Goal: Navigation & Orientation: Find specific page/section

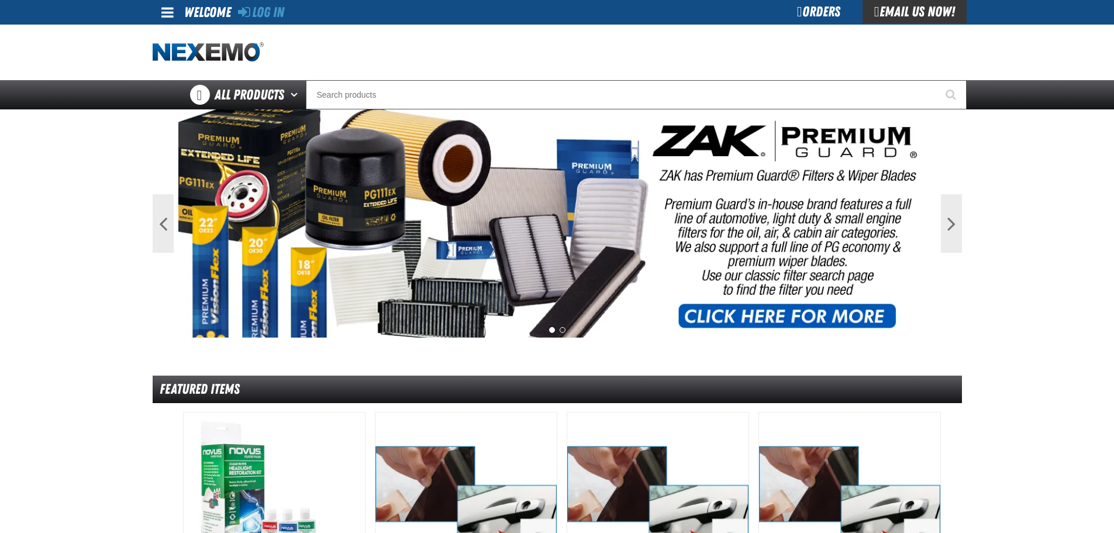
click at [975, 218] on main "Previous Next 1 2 Featured Items" at bounding box center [557, 519] width 1114 height 821
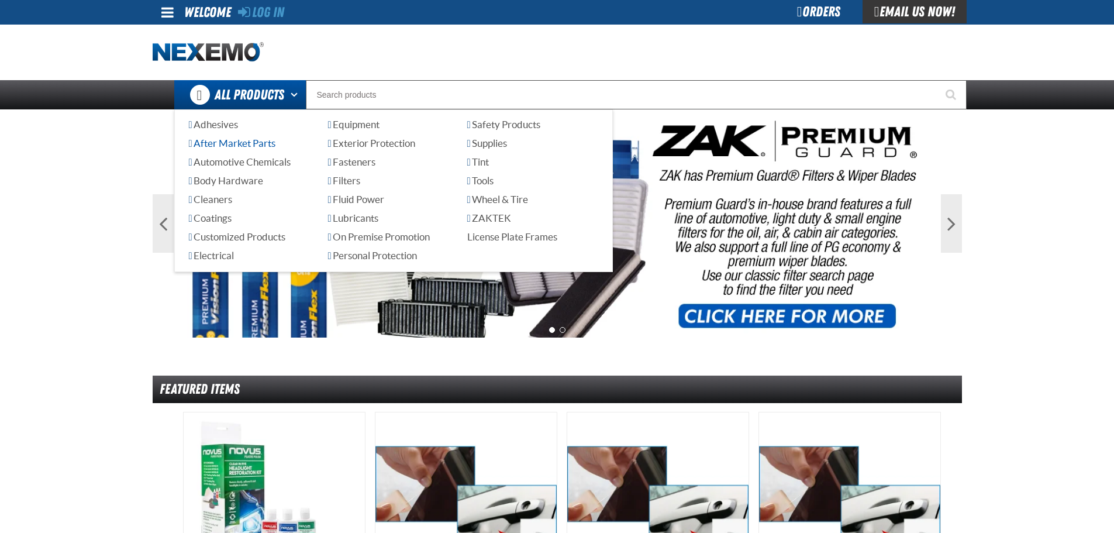
click at [256, 147] on span "After Market Parts" at bounding box center [232, 142] width 87 height 11
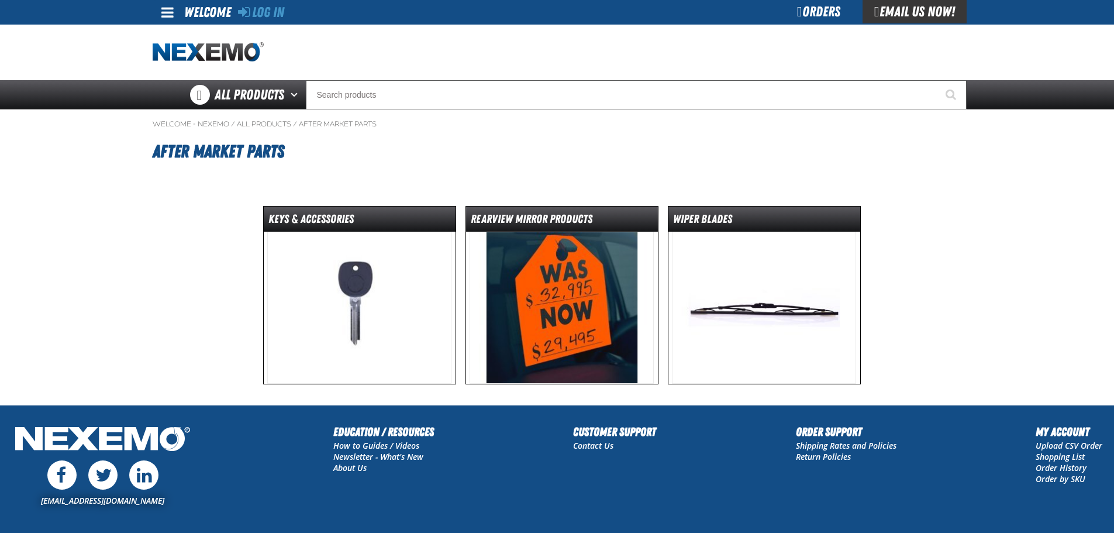
click at [498, 300] on img at bounding box center [562, 308] width 184 height 152
click at [280, 297] on img at bounding box center [359, 308] width 184 height 152
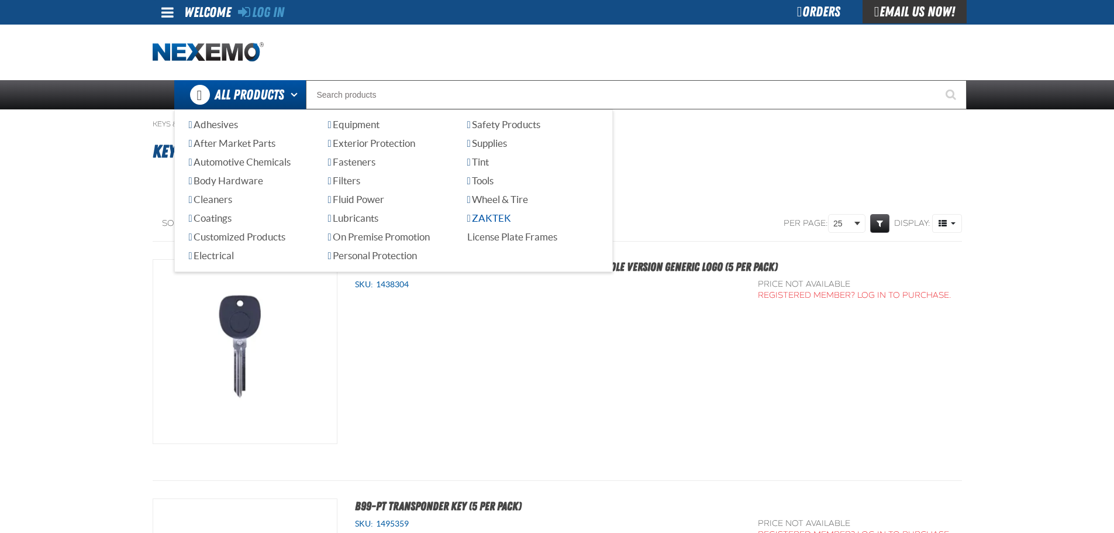
click at [510, 218] on span "ZAKTEK" at bounding box center [489, 217] width 44 height 11
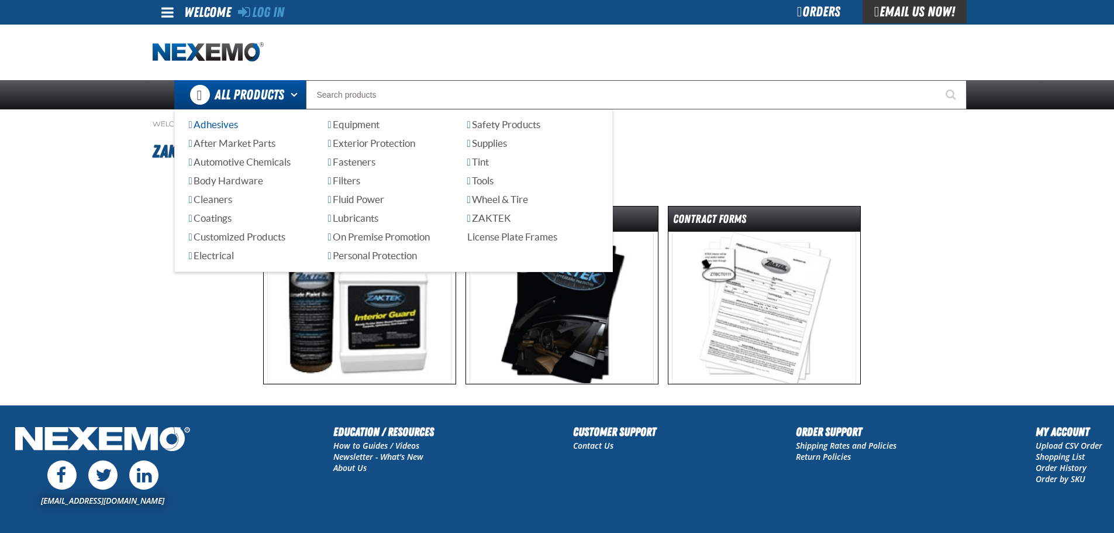
click at [223, 128] on span "Adhesives" at bounding box center [213, 124] width 49 height 11
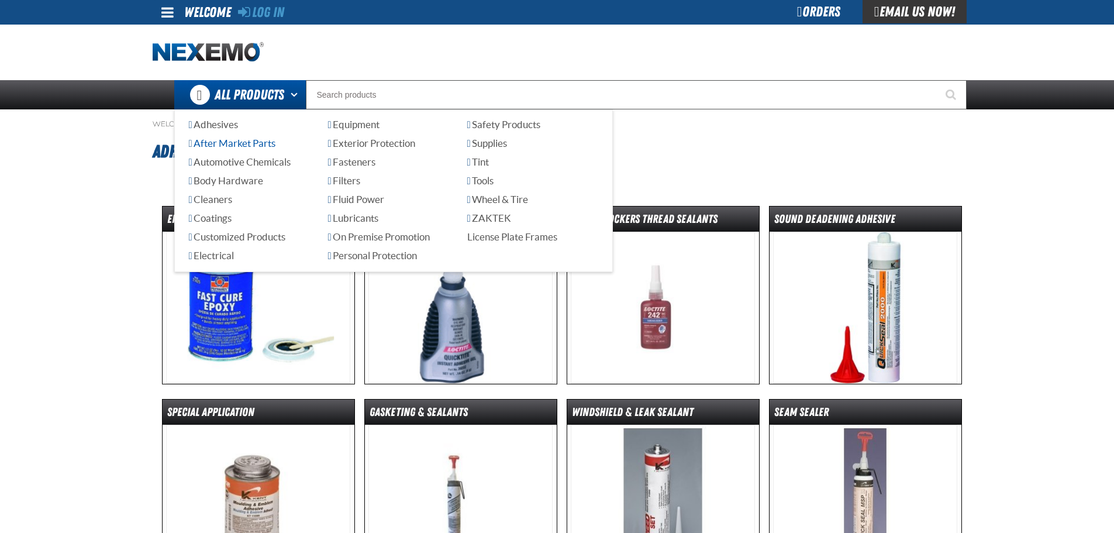
click at [263, 143] on span "After Market Parts" at bounding box center [232, 142] width 87 height 11
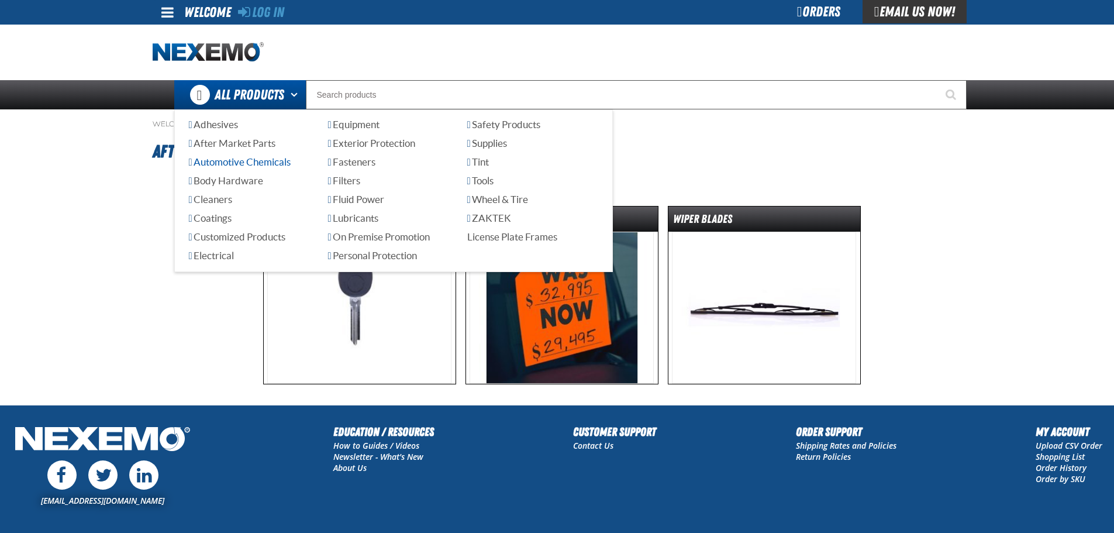
click at [256, 163] on span "Automotive Chemicals" at bounding box center [240, 161] width 102 height 11
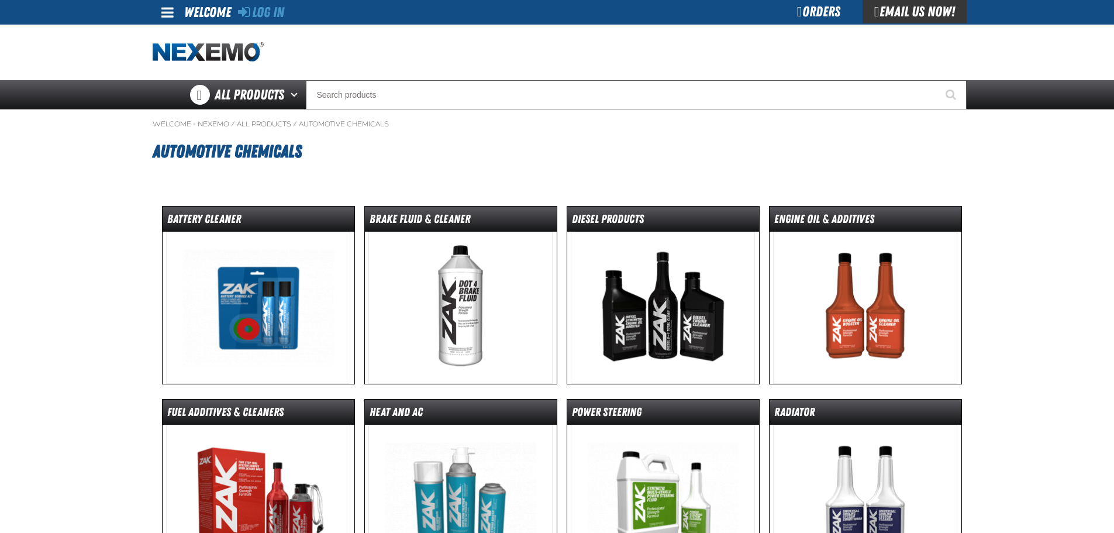
click at [833, 9] on div "Orders" at bounding box center [819, 11] width 88 height 23
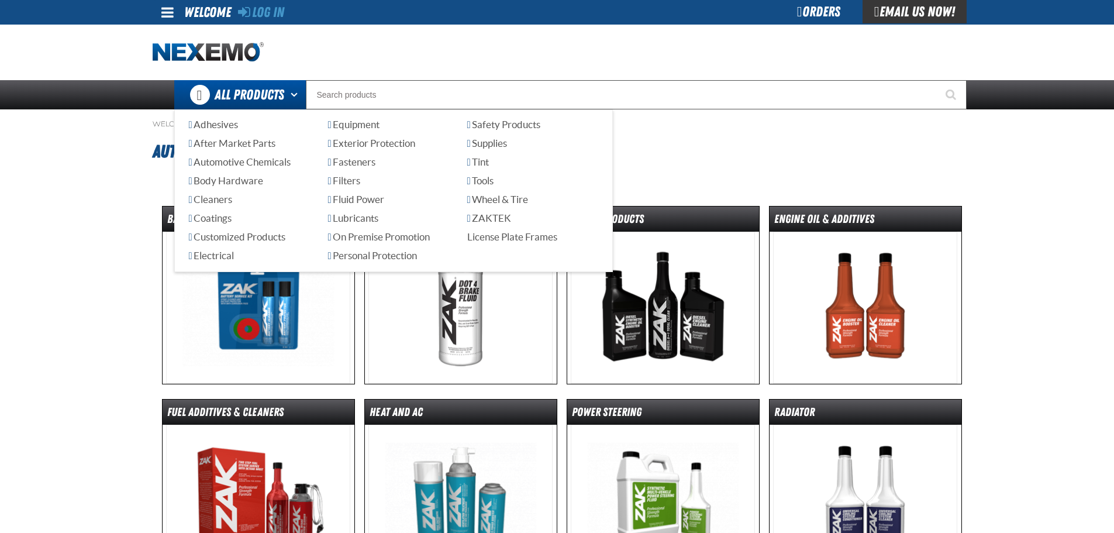
click at [260, 95] on span "All Products" at bounding box center [250, 94] width 70 height 21
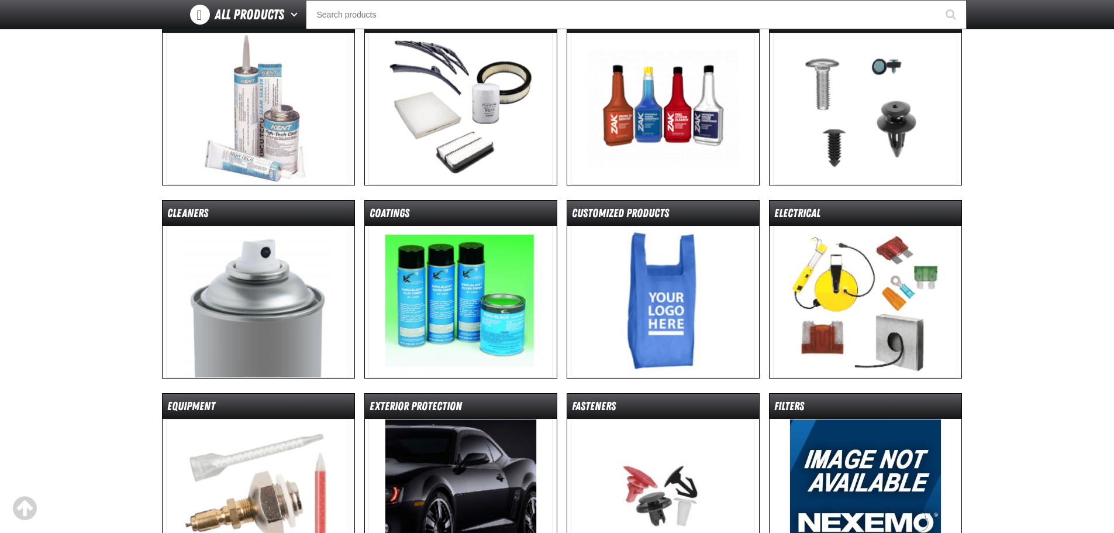
scroll to position [176, 0]
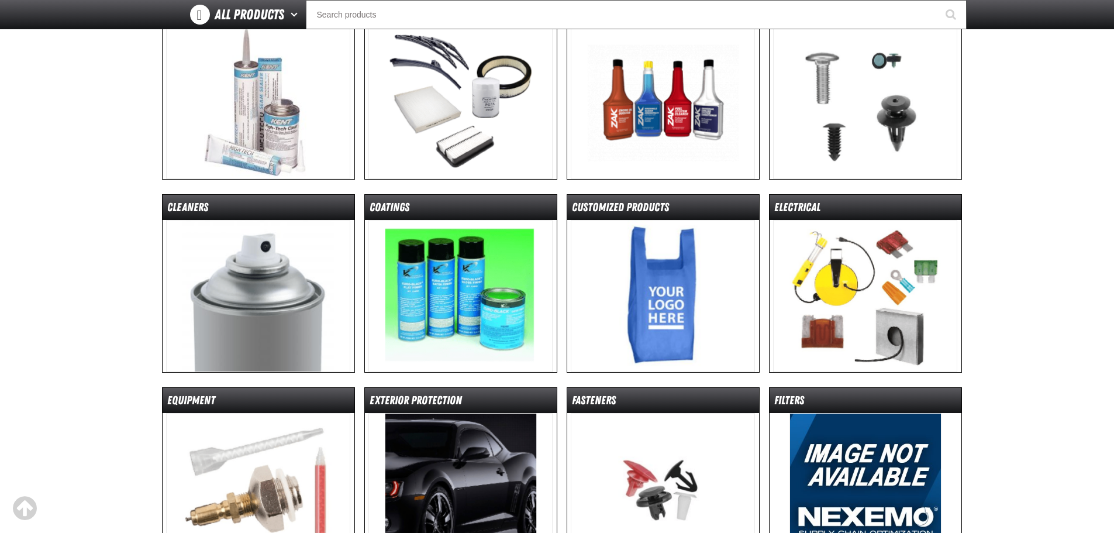
click at [858, 96] on img at bounding box center [865, 103] width 184 height 152
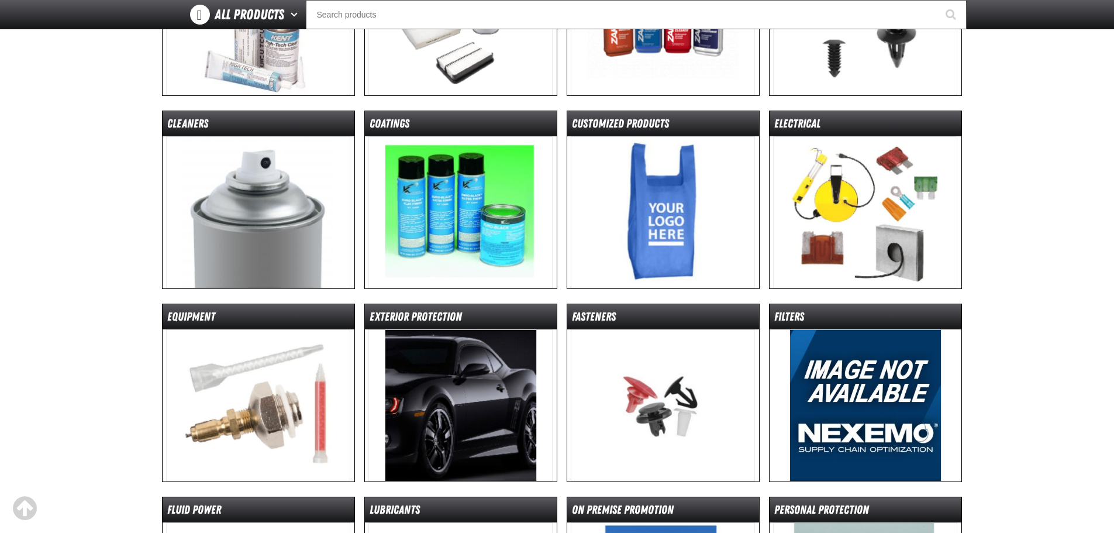
scroll to position [351, 0]
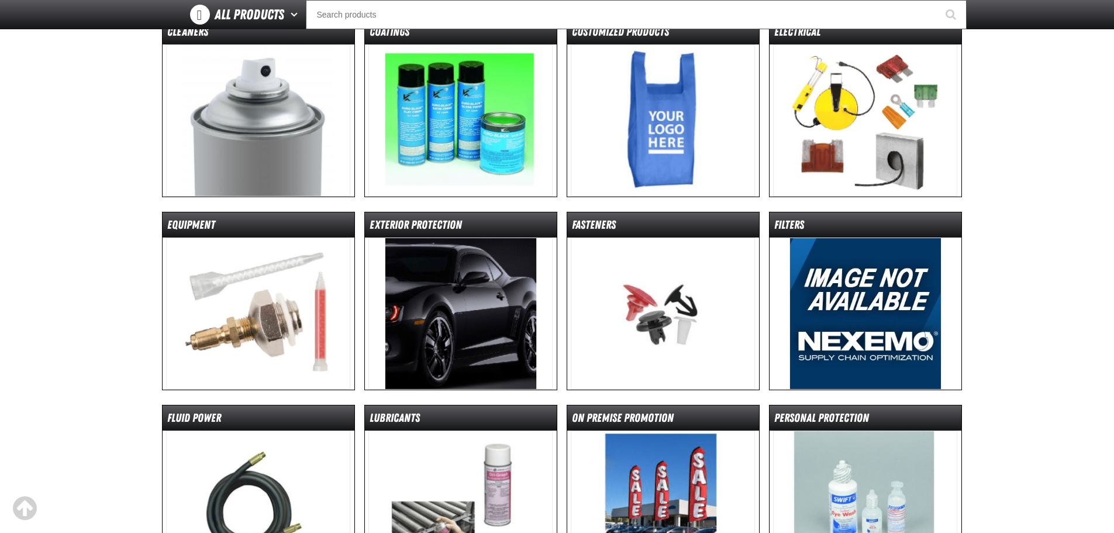
click at [497, 306] on img at bounding box center [461, 314] width 184 height 152
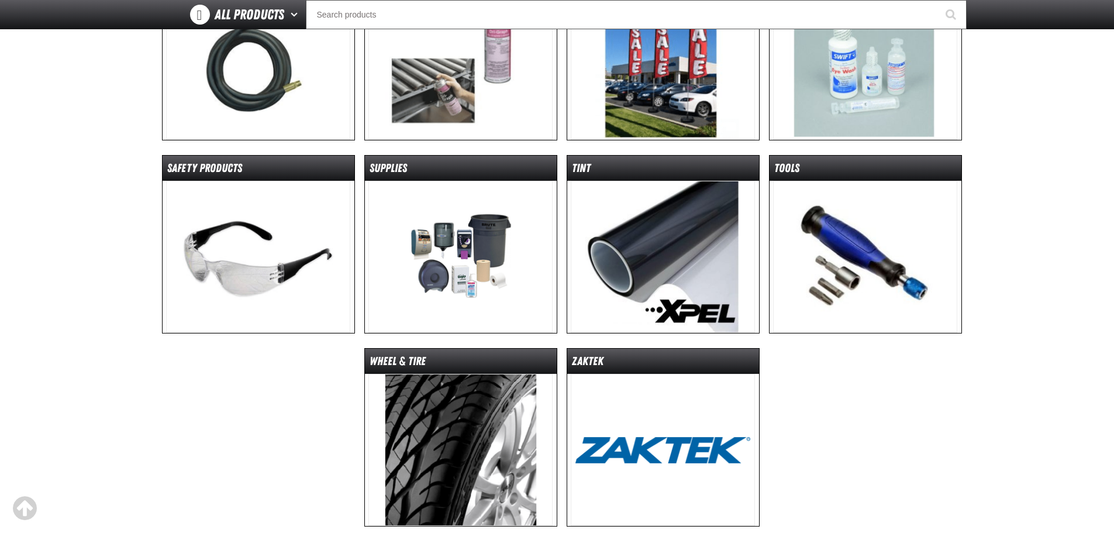
scroll to position [819, 0]
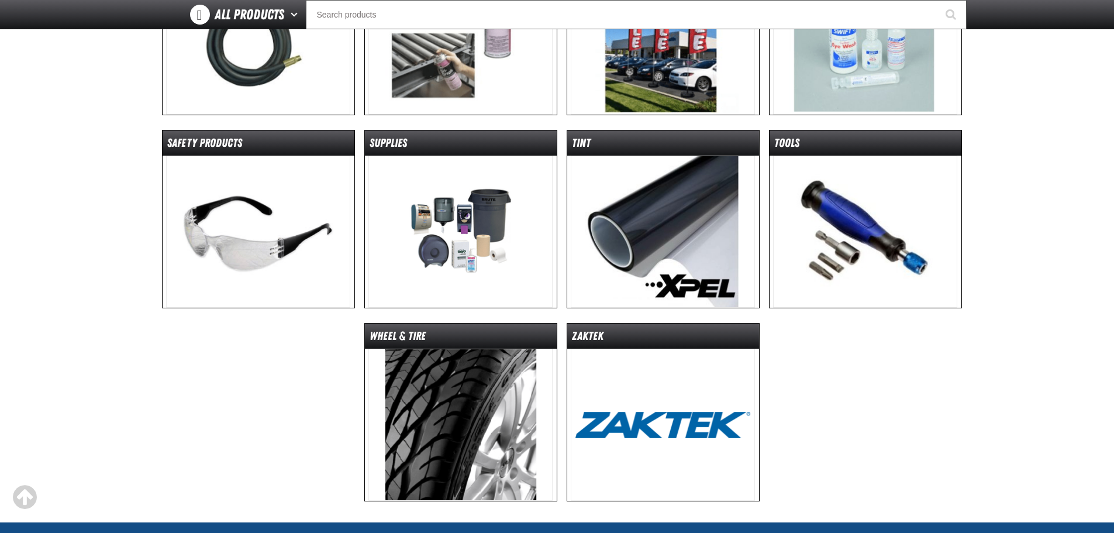
click at [209, 235] on img at bounding box center [258, 232] width 184 height 152
click at [859, 203] on img at bounding box center [865, 232] width 184 height 152
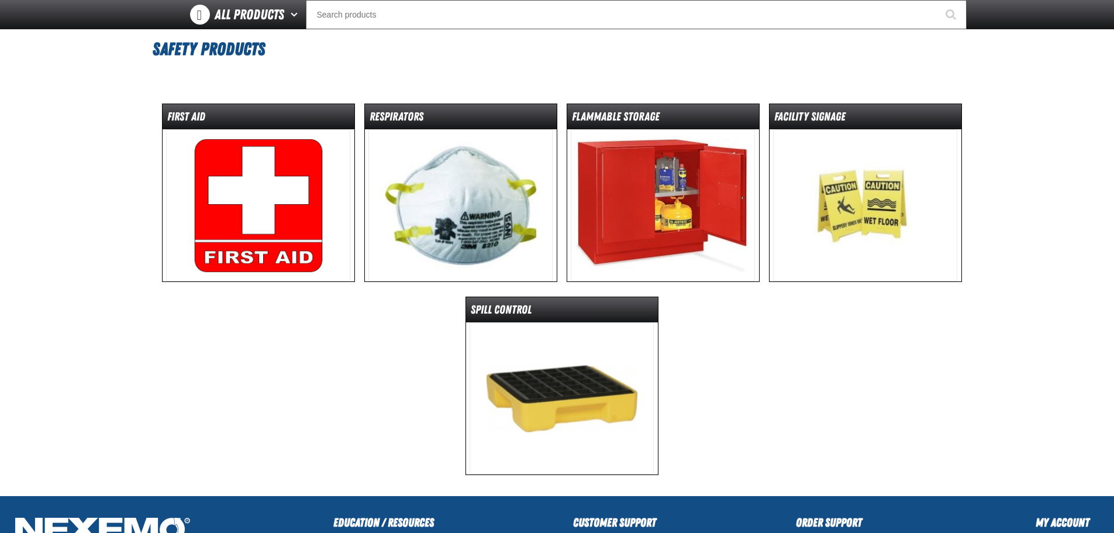
scroll to position [176, 0]
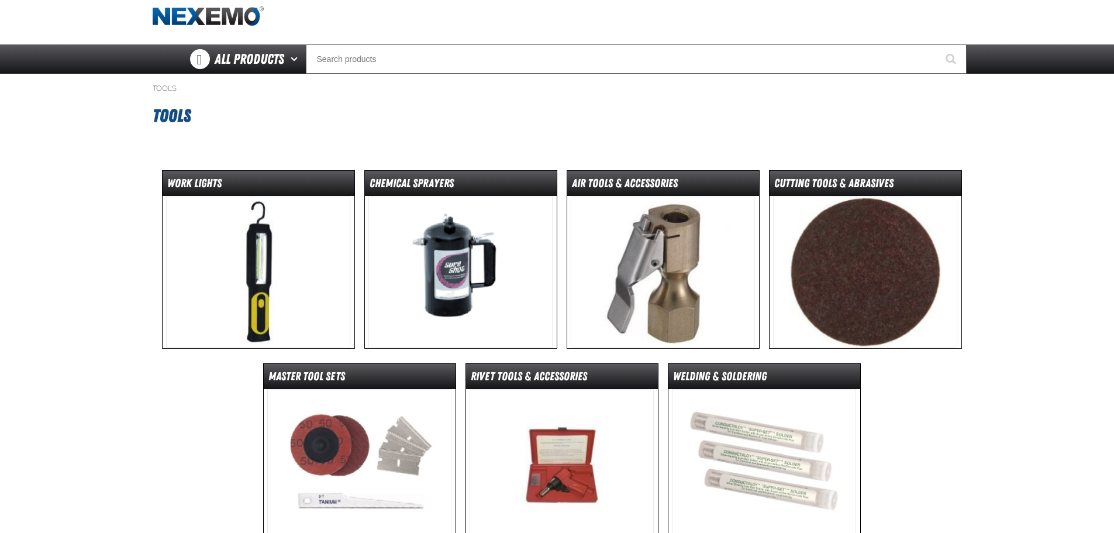
scroll to position [117, 0]
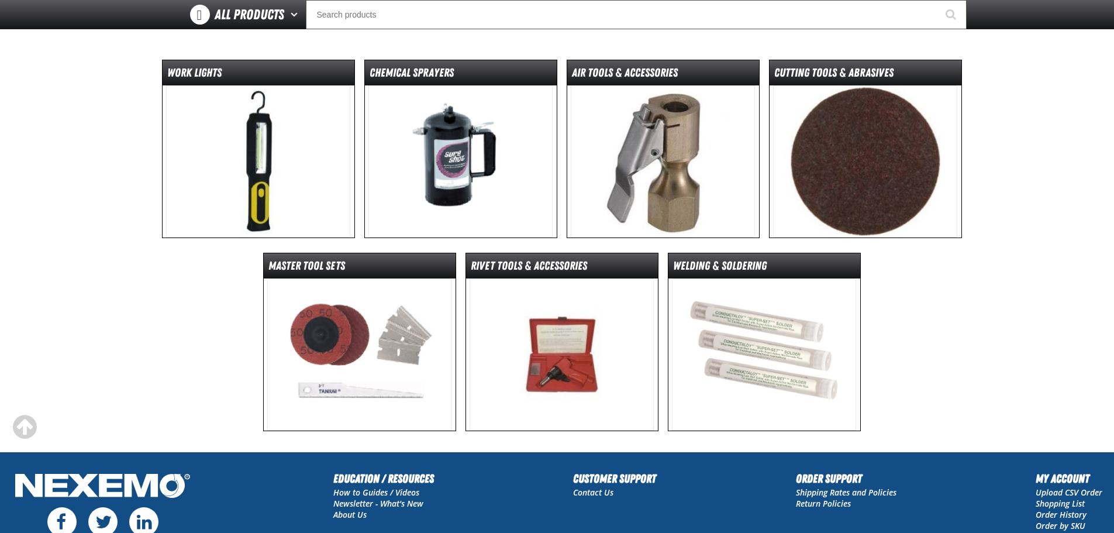
click at [229, 167] on img at bounding box center [258, 161] width 184 height 152
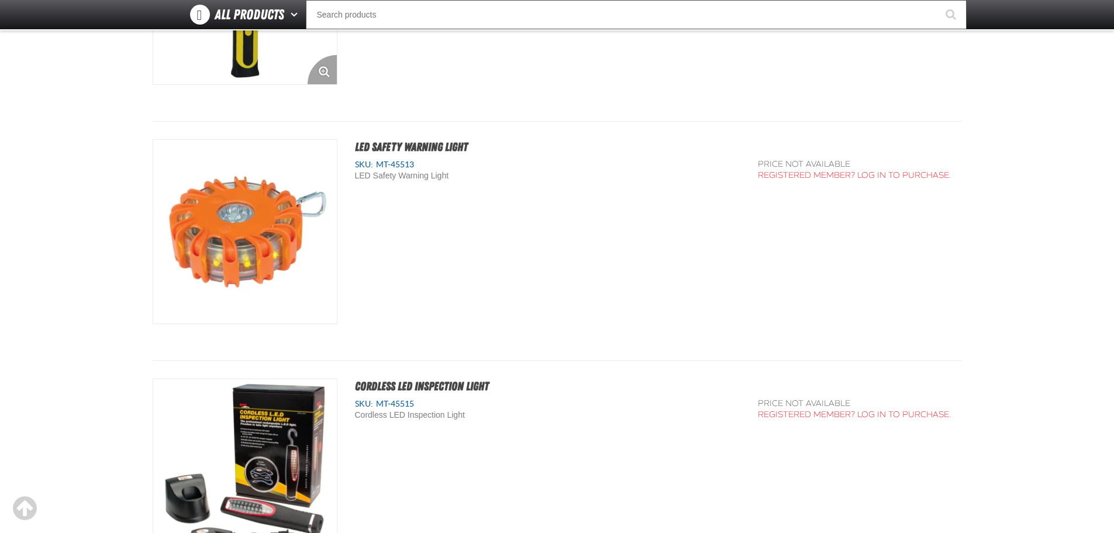
scroll to position [585, 0]
